Goal: Transaction & Acquisition: Purchase product/service

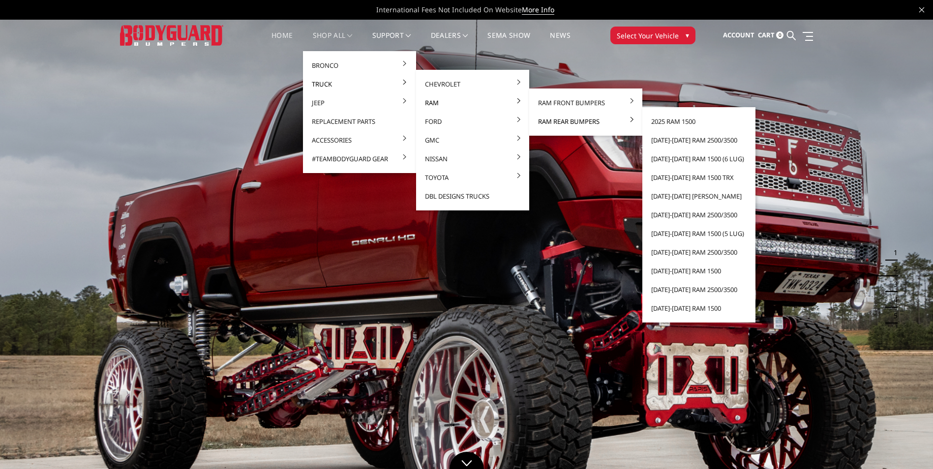
click at [560, 122] on link "Ram Rear Bumpers" at bounding box center [585, 121] width 105 height 19
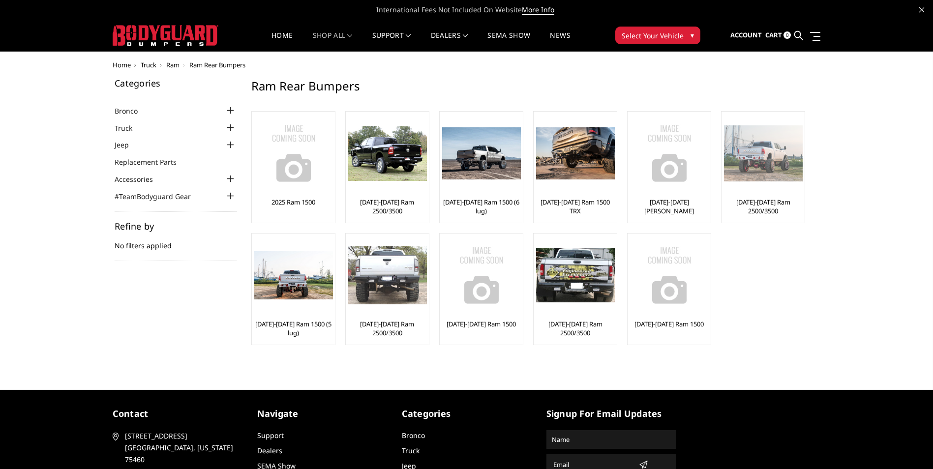
click at [743, 197] on div "[DATE]-[DATE] Ram 2500/3500" at bounding box center [763, 167] width 78 height 106
click at [781, 172] on img at bounding box center [763, 153] width 79 height 56
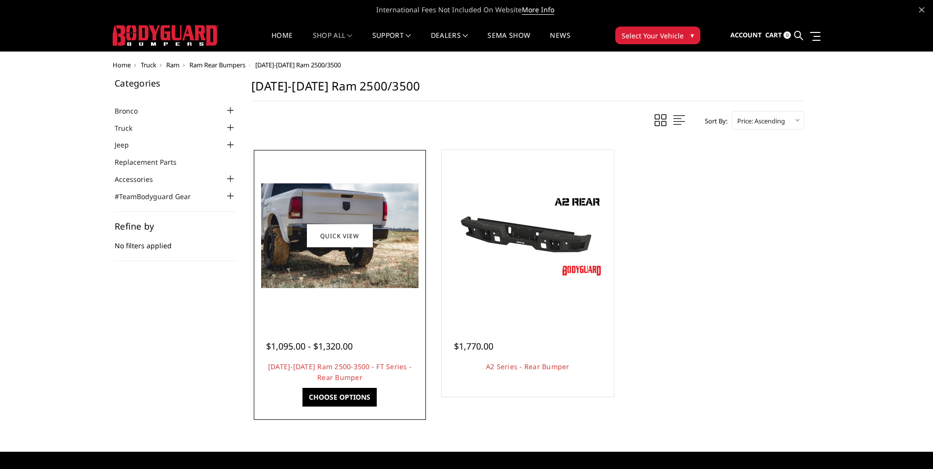
click at [350, 259] on img at bounding box center [339, 236] width 157 height 105
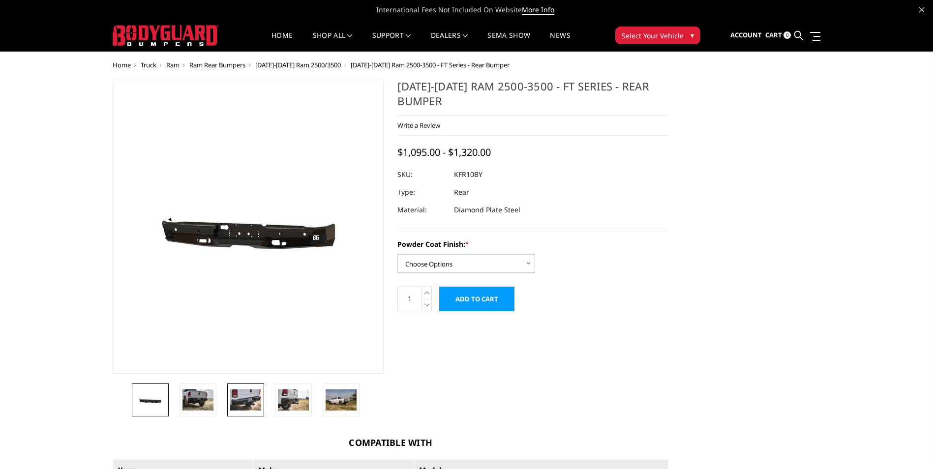
click at [235, 401] on img at bounding box center [245, 400] width 31 height 21
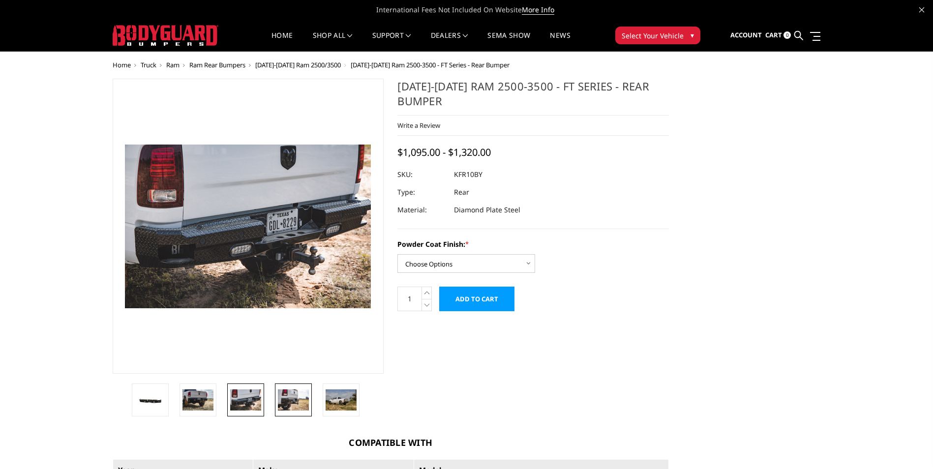
click at [289, 408] on img at bounding box center [293, 400] width 31 height 21
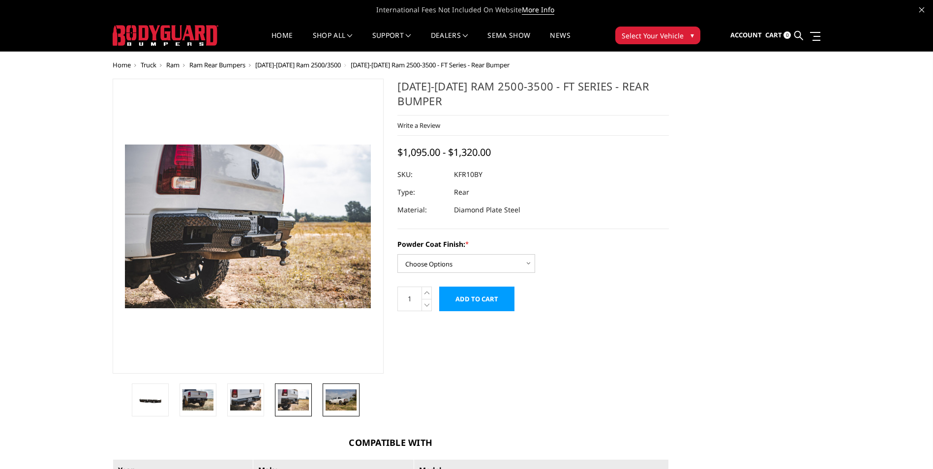
click at [347, 403] on img at bounding box center [341, 400] width 31 height 21
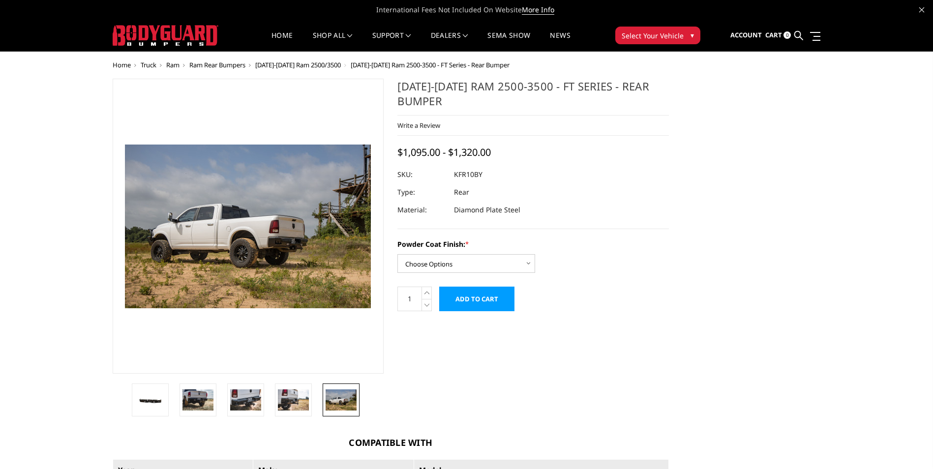
click at [317, 392] on li at bounding box center [297, 400] width 48 height 33
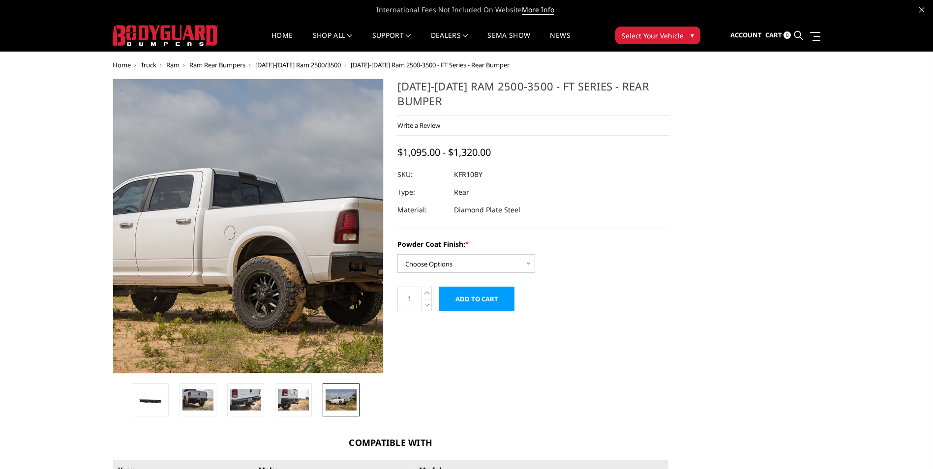
click at [235, 174] on img at bounding box center [280, 226] width 630 height 420
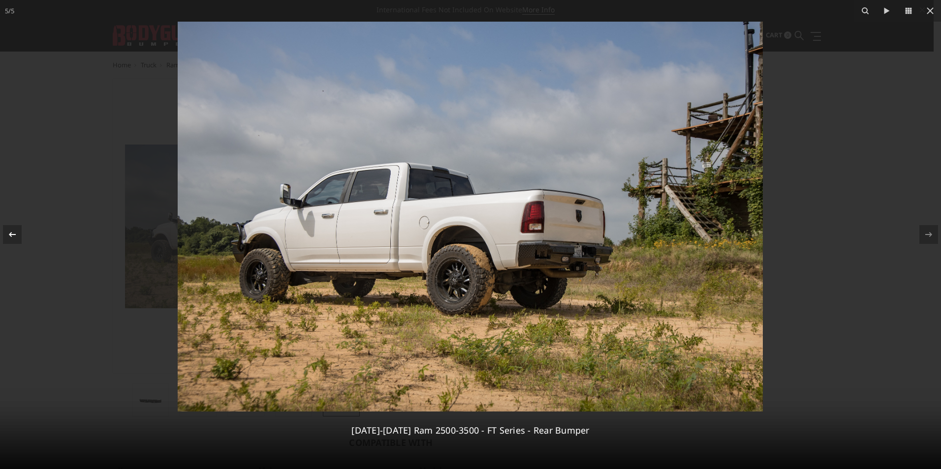
click at [16, 232] on icon at bounding box center [12, 235] width 12 height 12
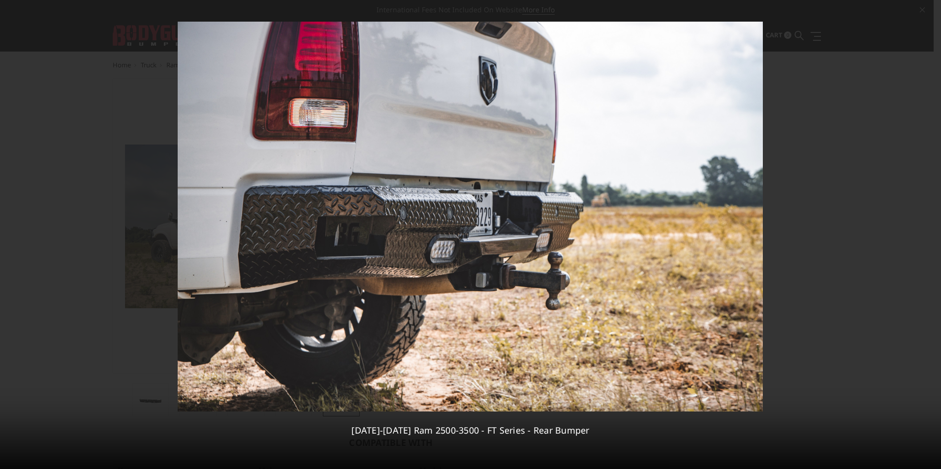
click at [13, 230] on div "4 / 5 2010-2018 Ram 2500-3500 - FT Series - Rear Bumper" at bounding box center [470, 234] width 941 height 469
click at [11, 232] on icon at bounding box center [12, 235] width 12 height 12
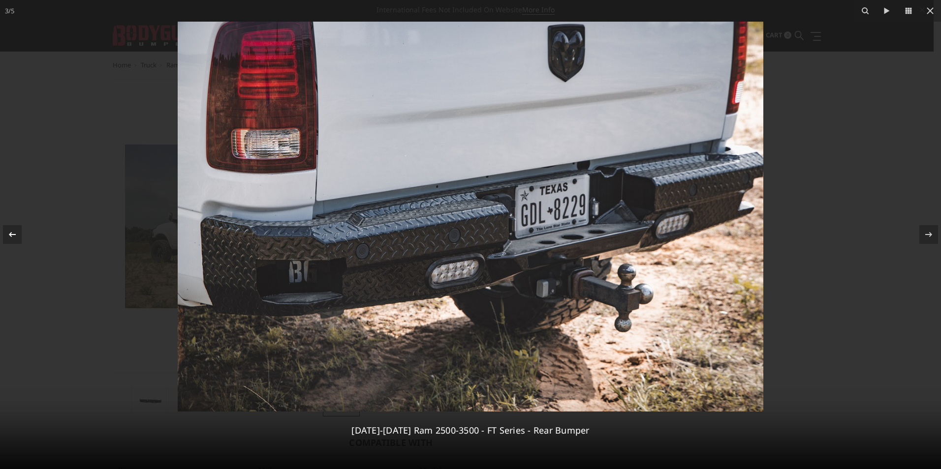
click at [14, 231] on icon at bounding box center [12, 235] width 12 height 12
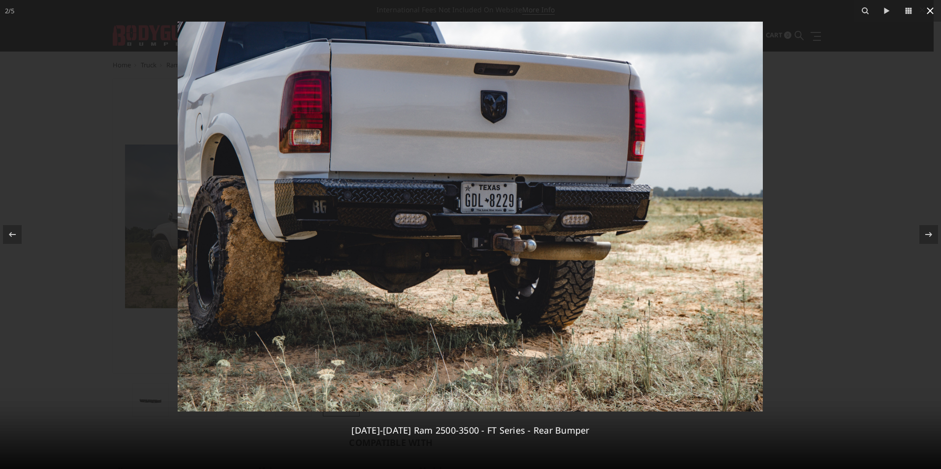
click at [933, 6] on icon at bounding box center [930, 11] width 12 height 12
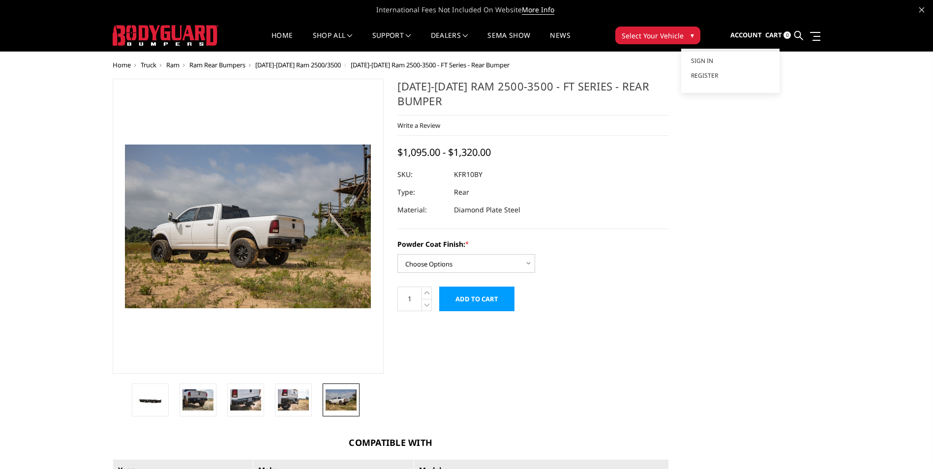
click at [750, 31] on span "Account" at bounding box center [746, 35] width 31 height 9
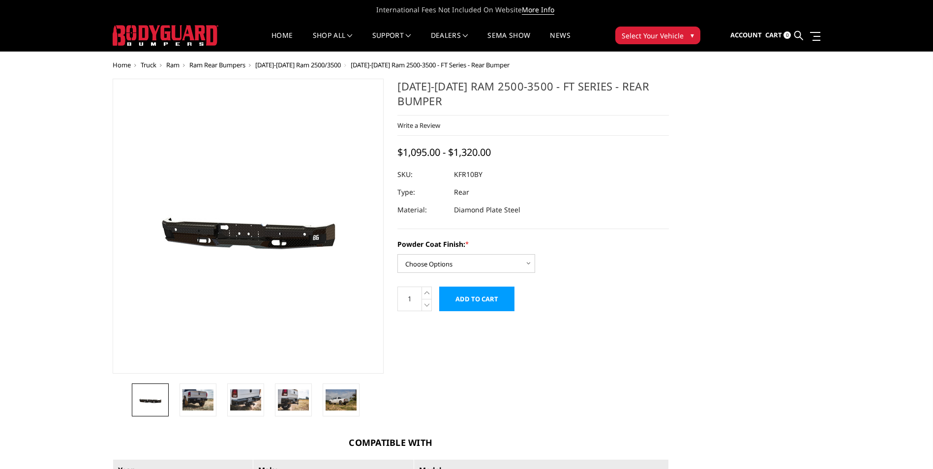
click at [924, 12] on icon at bounding box center [922, 9] width 5 height 5
